Goal: Task Accomplishment & Management: Manage account settings

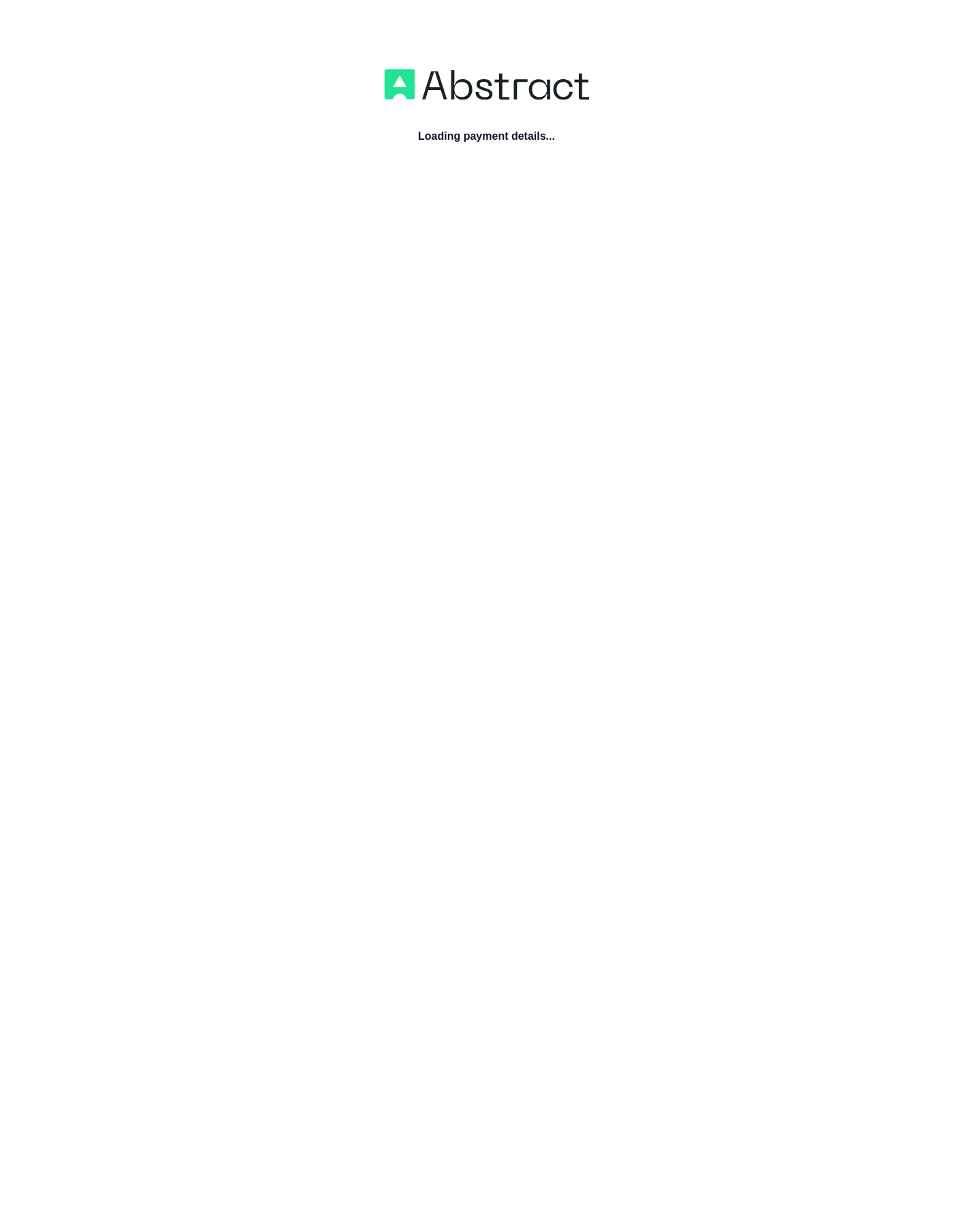
click at [457, 426] on div "Loading payment details..." at bounding box center [486, 683] width 973 height 1232
